Goal: Task Accomplishment & Management: Complete application form

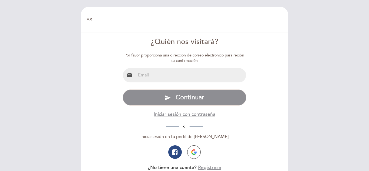
select select "es"
click at [188, 71] on input "email" at bounding box center [191, 75] width 110 height 14
type input "[EMAIL_ADDRESS][DOMAIN_NAME]"
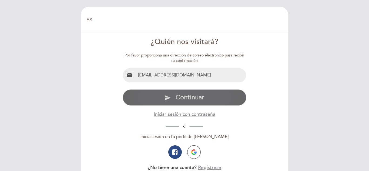
click at [191, 102] on button "send Continuar" at bounding box center [185, 97] width 124 height 16
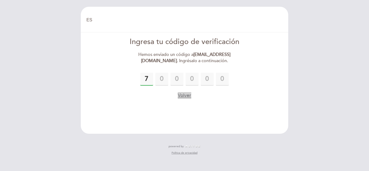
type input "7"
type input "9"
type input "4"
type input "3"
type input "5"
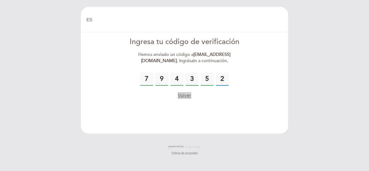
type input "2"
